Goal: Task Accomplishment & Management: Use online tool/utility

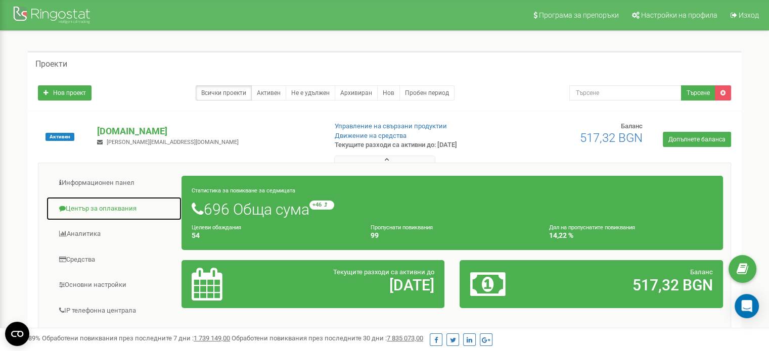
click at [106, 205] on link "Център за оплаквания" at bounding box center [114, 209] width 136 height 25
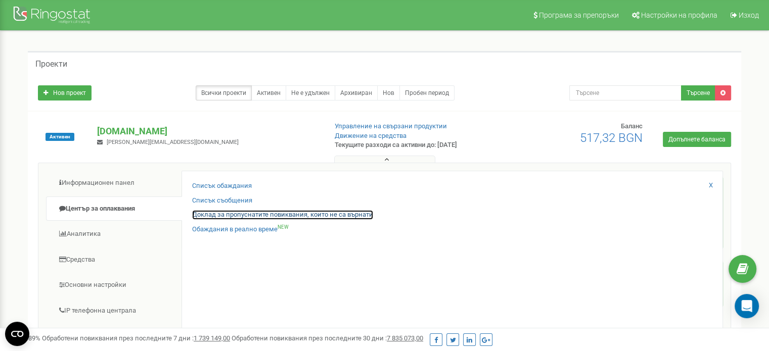
click at [211, 210] on link "Доклад за пропуснатите повиквания, които не са върнати" at bounding box center [282, 215] width 181 height 10
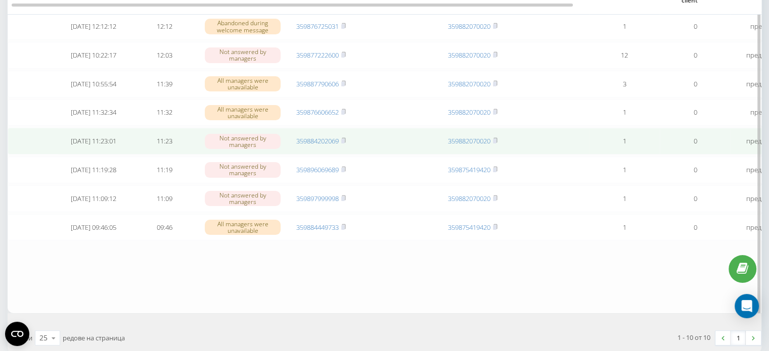
scroll to position [202, 0]
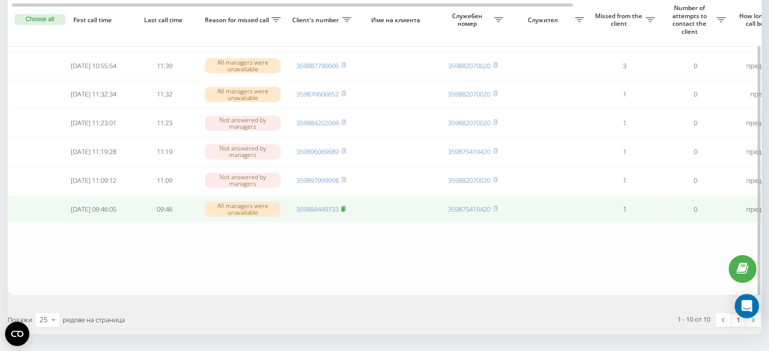
click at [344, 210] on icon at bounding box center [344, 208] width 4 height 5
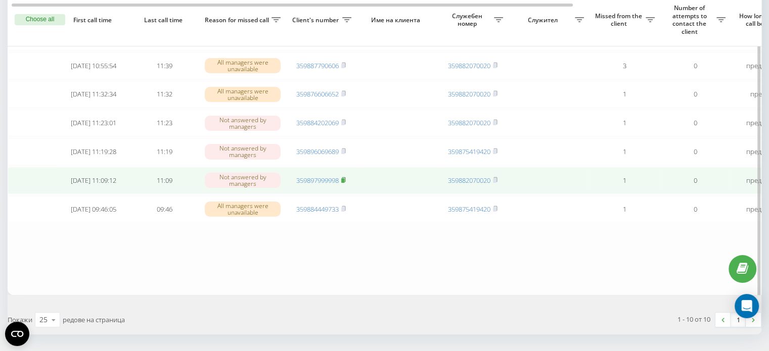
click at [344, 183] on rect at bounding box center [342, 181] width 3 height 5
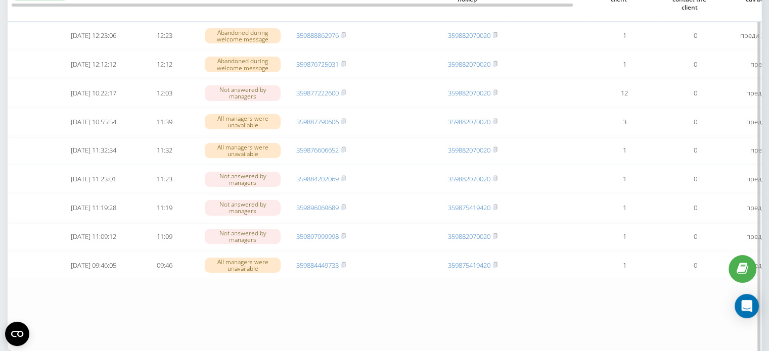
scroll to position [152, 0]
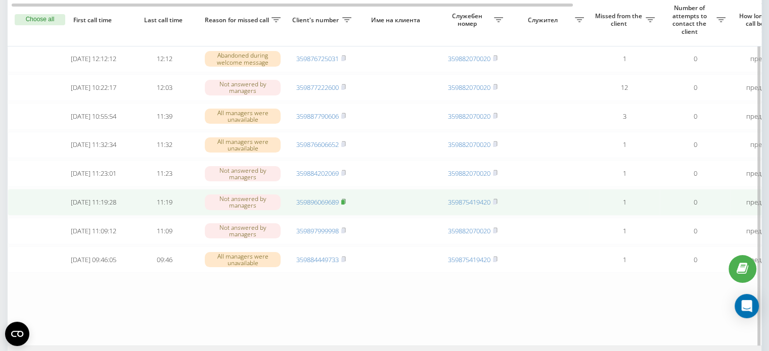
click at [344, 207] on span at bounding box center [343, 202] width 5 height 9
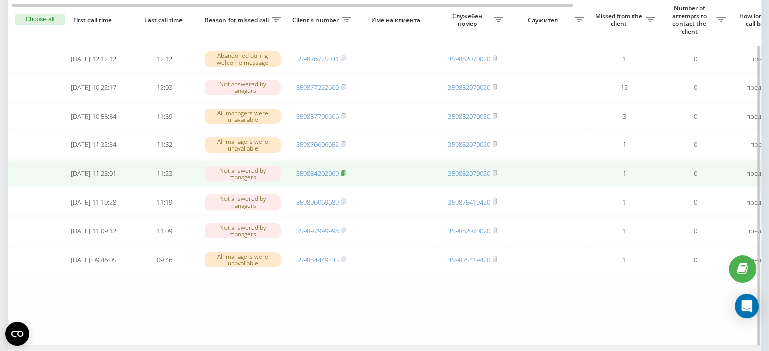
click at [344, 176] on rect at bounding box center [342, 173] width 3 height 5
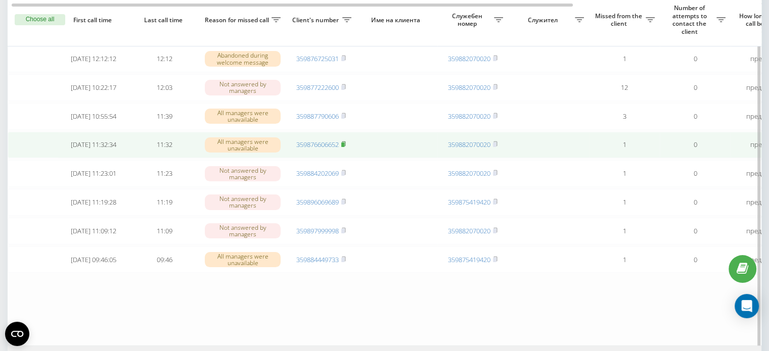
click at [343, 147] on rect at bounding box center [342, 145] width 3 height 5
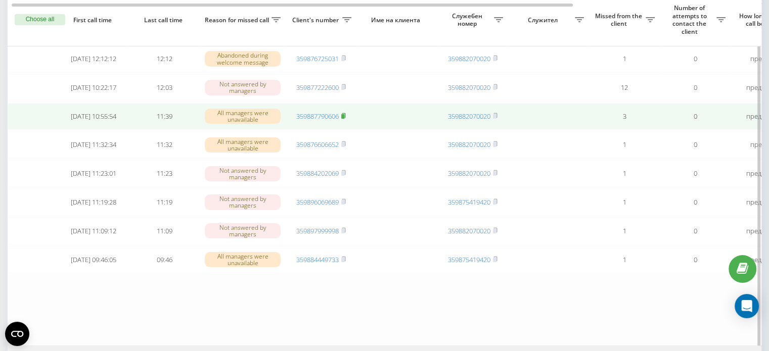
click at [344, 119] on rect at bounding box center [342, 116] width 3 height 5
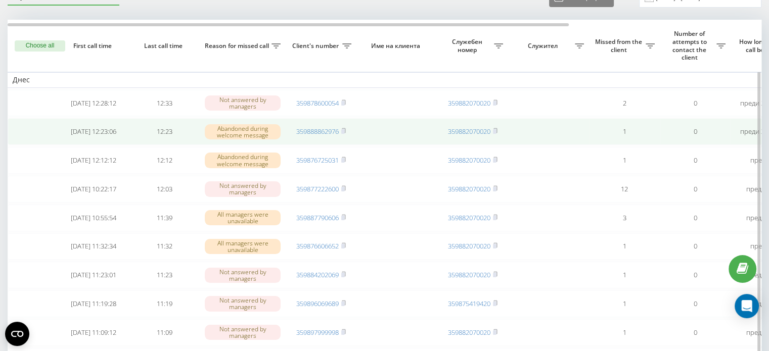
scroll to position [0, 0]
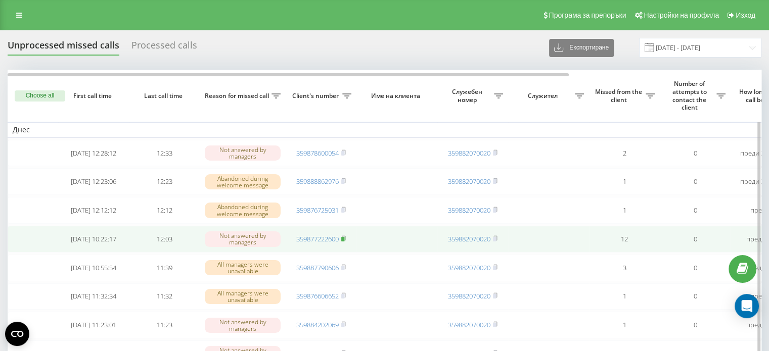
click at [344, 242] on rect at bounding box center [342, 239] width 3 height 5
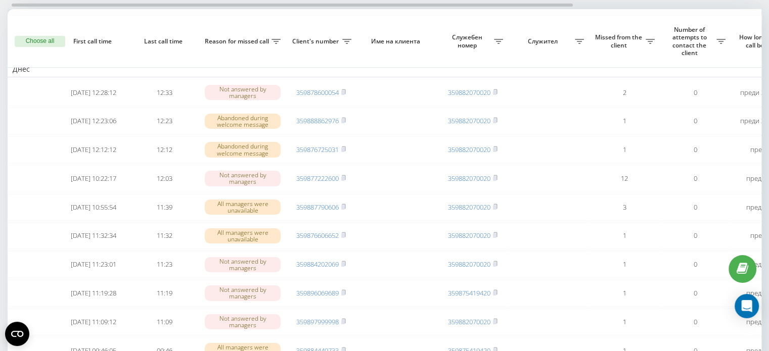
scroll to position [51, 0]
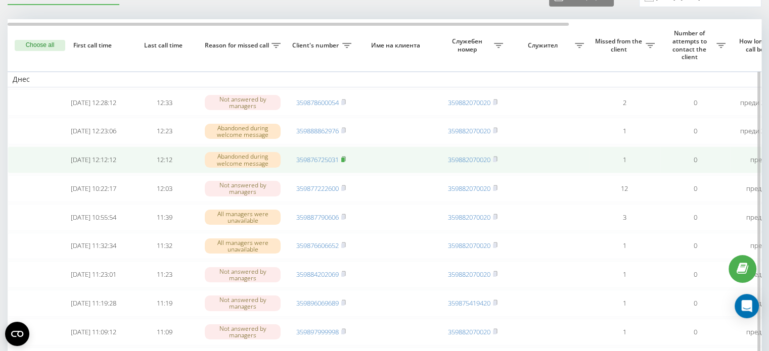
click at [344, 162] on rect at bounding box center [342, 160] width 3 height 5
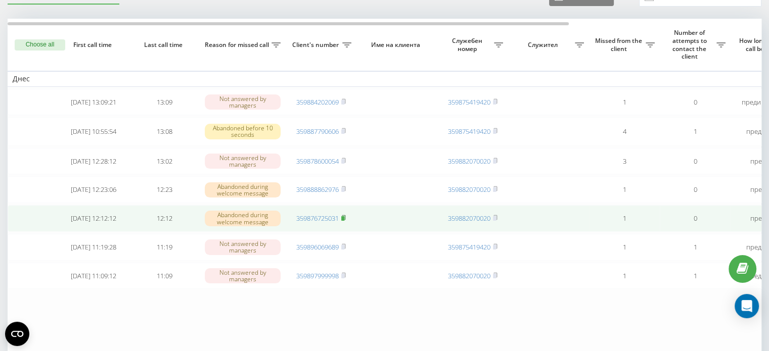
click at [344, 221] on rect at bounding box center [342, 218] width 3 height 5
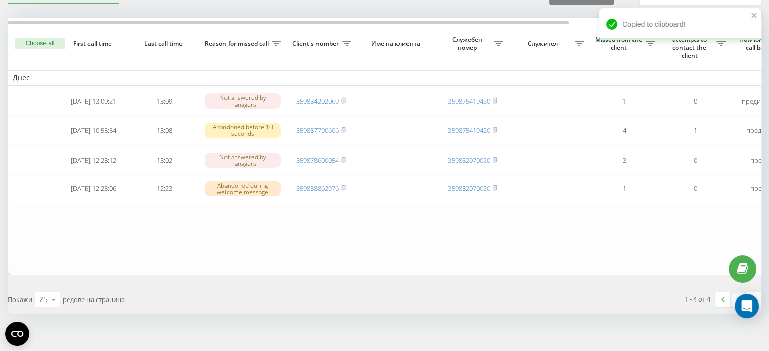
scroll to position [52, 0]
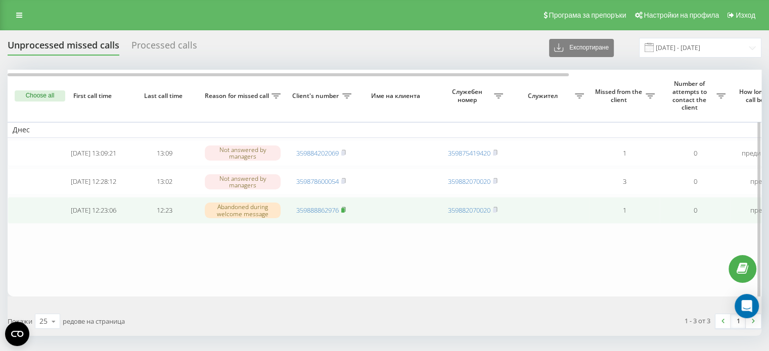
click at [344, 210] on icon at bounding box center [343, 210] width 5 height 6
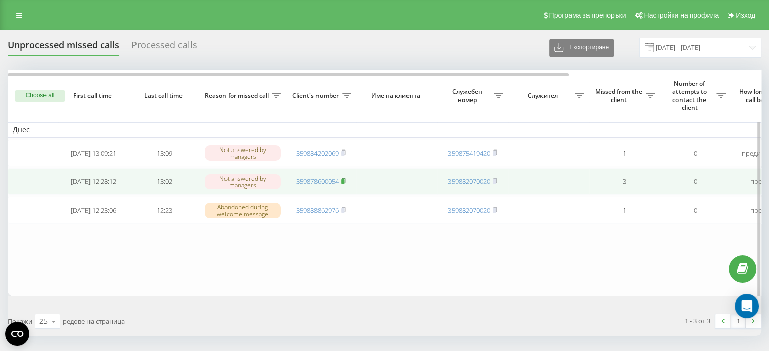
click at [344, 181] on icon at bounding box center [343, 181] width 5 height 6
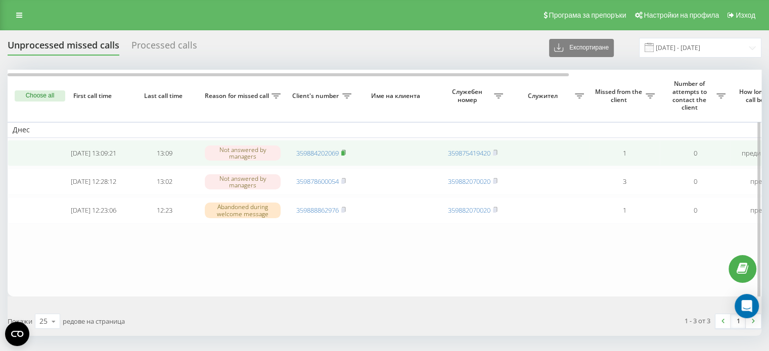
click at [346, 155] on icon at bounding box center [343, 153] width 5 height 6
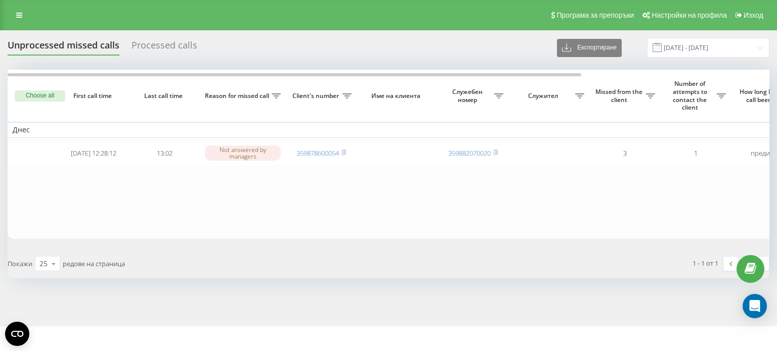
click at [84, 117] on th "First call time" at bounding box center [93, 96] width 71 height 52
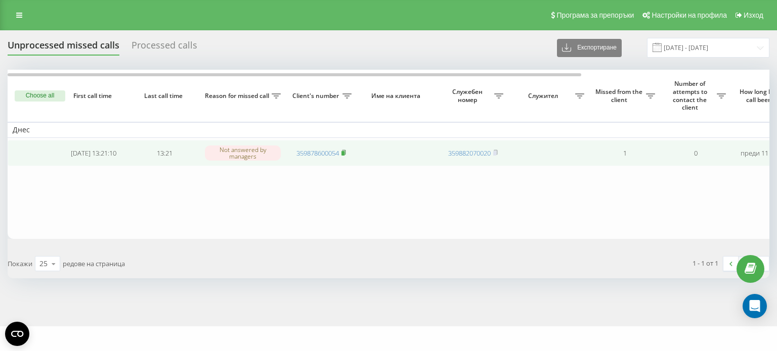
click at [344, 151] on rect at bounding box center [342, 153] width 3 height 5
click at [346, 155] on icon at bounding box center [343, 153] width 5 height 6
